Goal: Find specific page/section

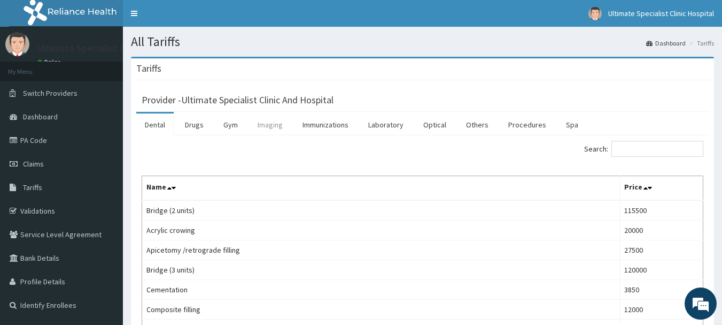
click at [270, 128] on link "Imaging" at bounding box center [270, 124] width 42 height 22
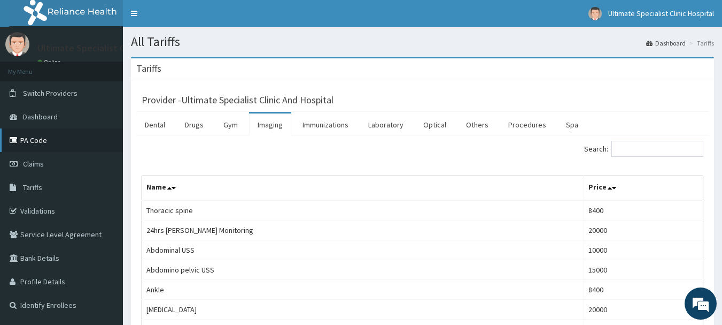
click at [32, 136] on link "PA Code" at bounding box center [61, 140] width 123 height 24
